Goal: Browse casually

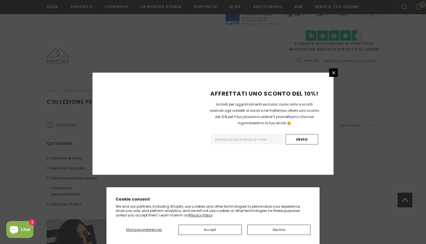
scroll to position [338, 0]
